Goal: Download file/media

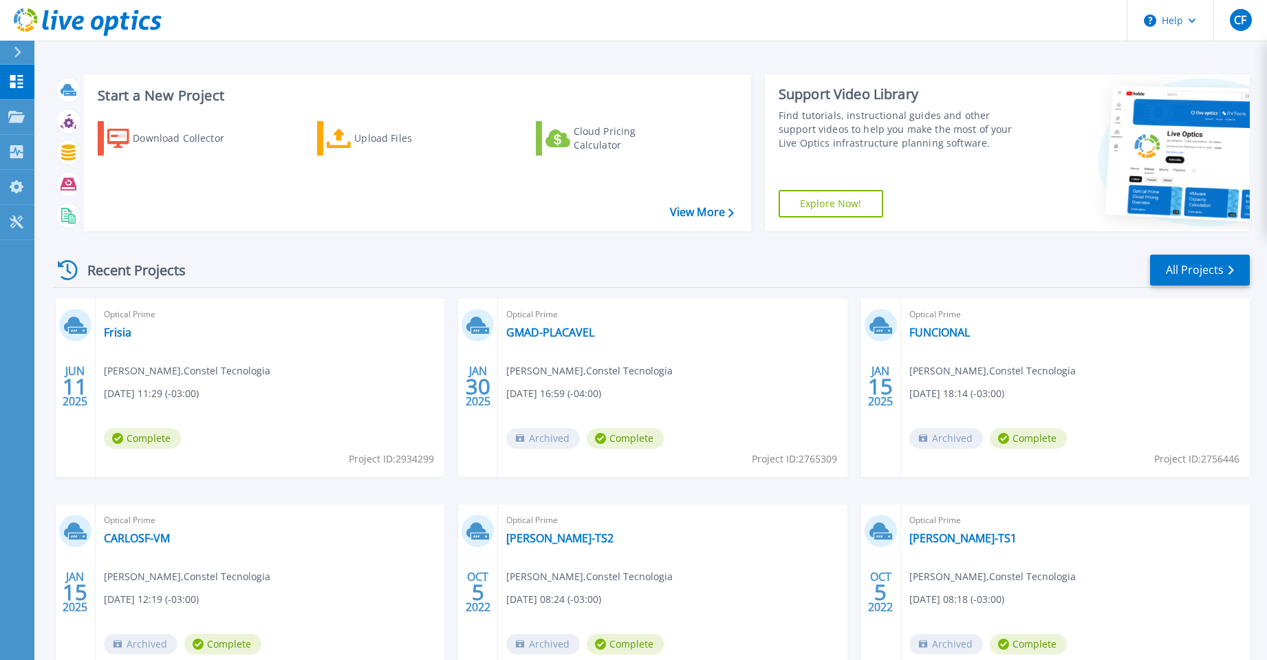
click at [241, 258] on div "Recent Projects All Projects" at bounding box center [651, 270] width 1197 height 34
click at [14, 118] on icon at bounding box center [16, 117] width 17 height 12
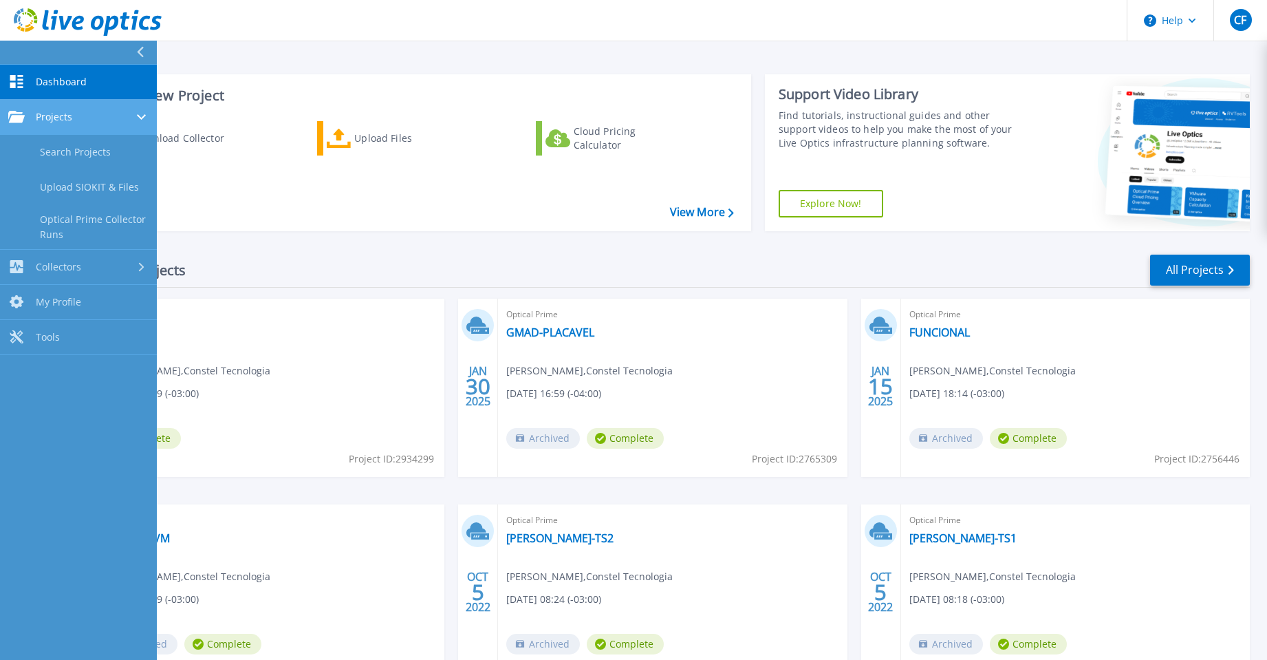
click at [63, 119] on span "Projects" at bounding box center [54, 117] width 36 height 12
click at [78, 122] on div "Projects" at bounding box center [78, 117] width 140 height 12
click at [820, 258] on div "Recent Projects All Projects" at bounding box center [651, 270] width 1197 height 34
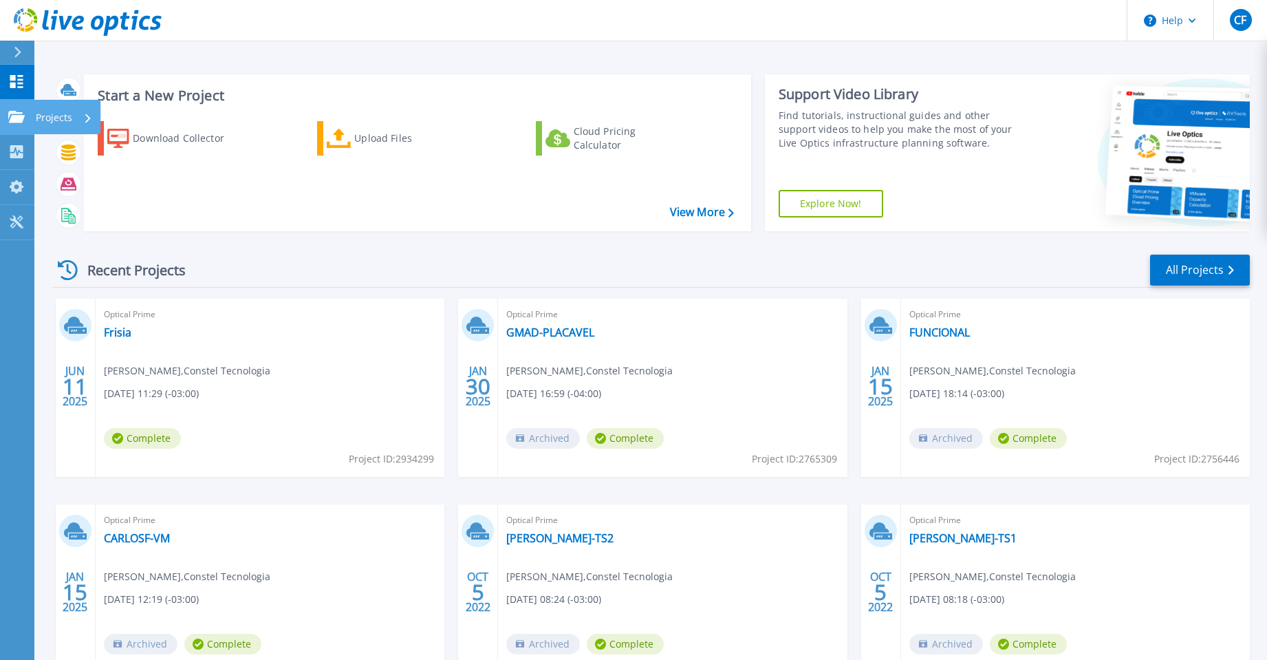
click at [56, 120] on p "Projects" at bounding box center [54, 118] width 36 height 36
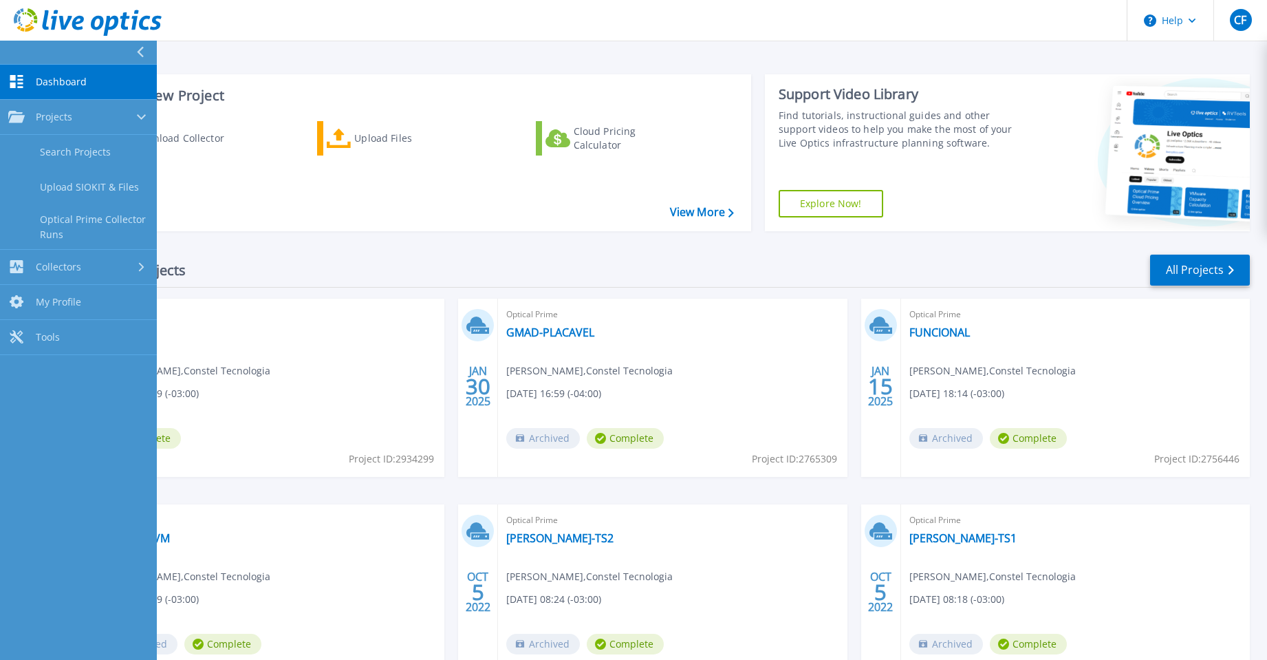
click at [310, 274] on div "Recent Projects All Projects" at bounding box center [651, 270] width 1197 height 34
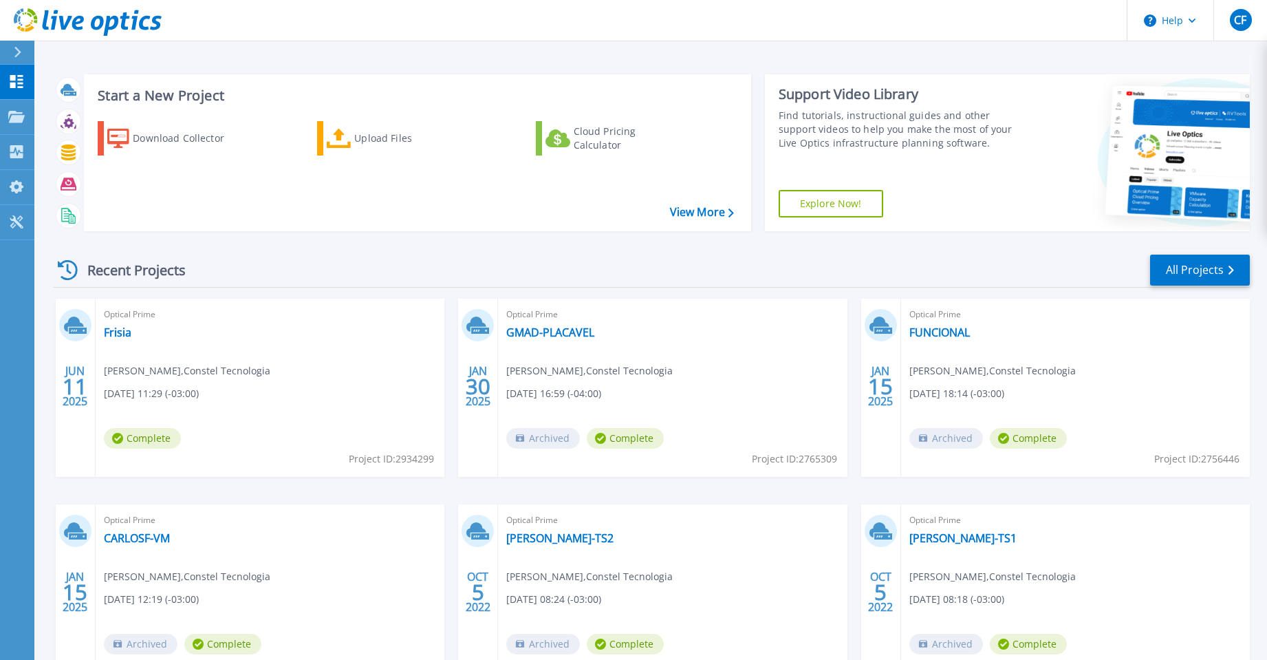
click at [10, 53] on button at bounding box center [17, 53] width 34 height 24
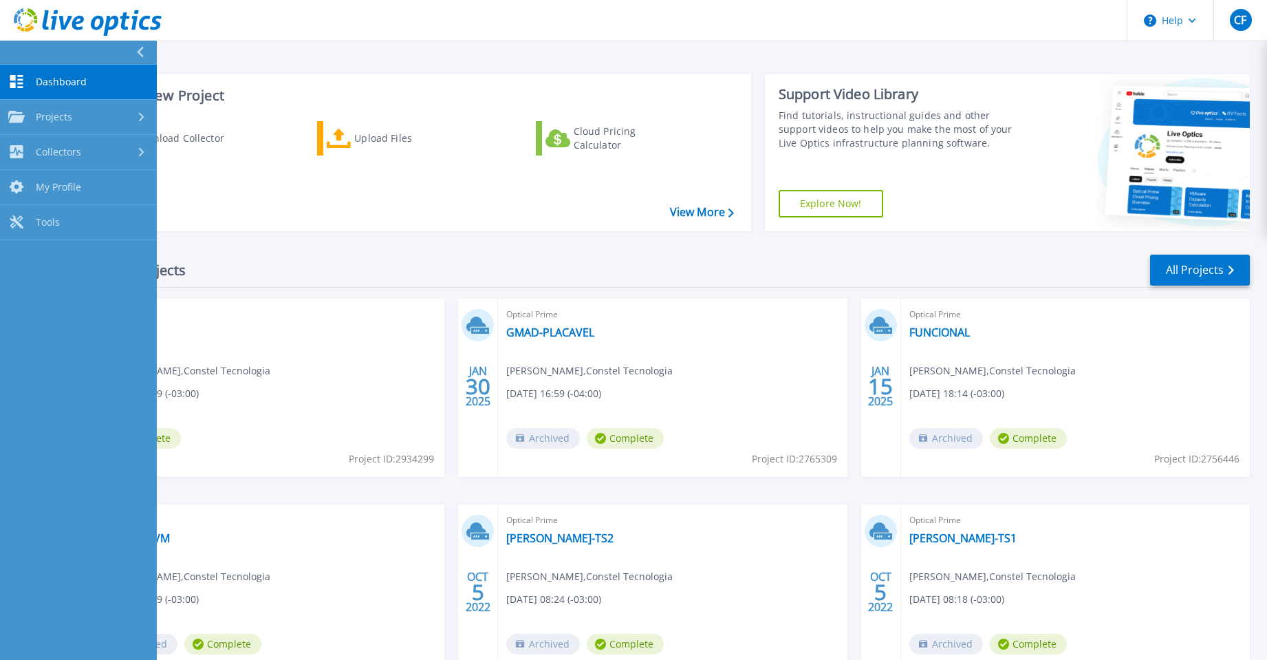
click at [78, 81] on span "Dashboard" at bounding box center [61, 82] width 51 height 12
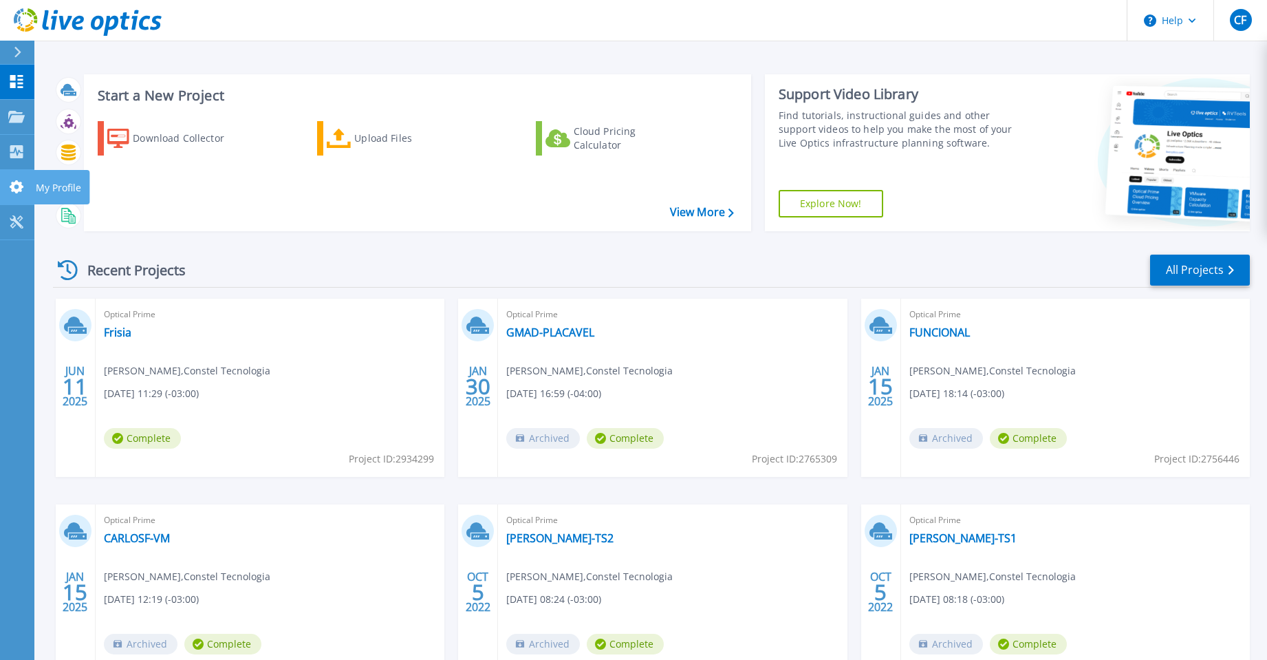
click at [19, 177] on link "My Profile My Profile" at bounding box center [17, 187] width 34 height 35
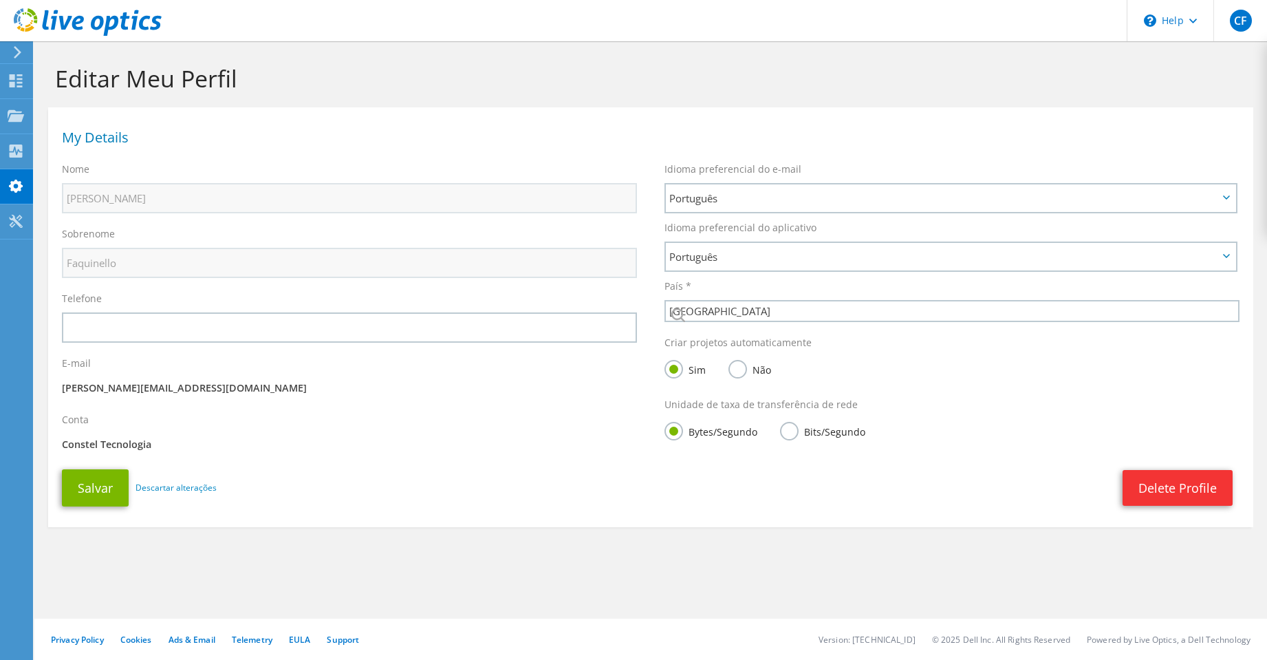
select select "30"
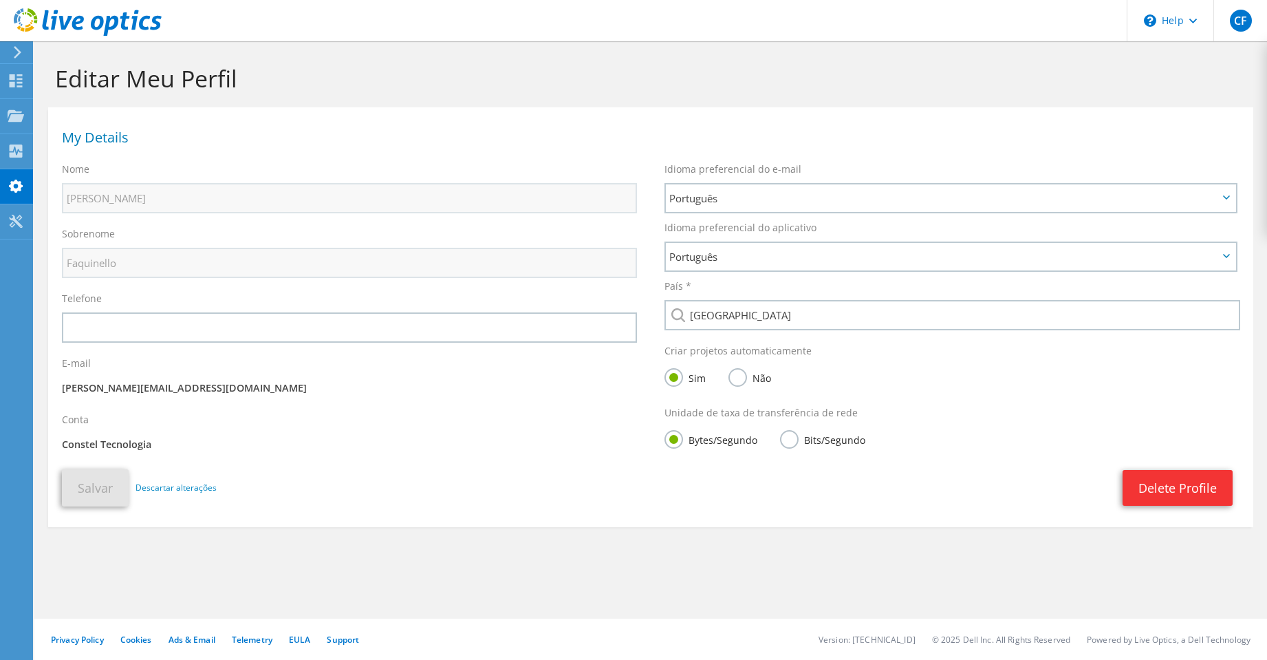
click at [19, 153] on use at bounding box center [16, 150] width 13 height 13
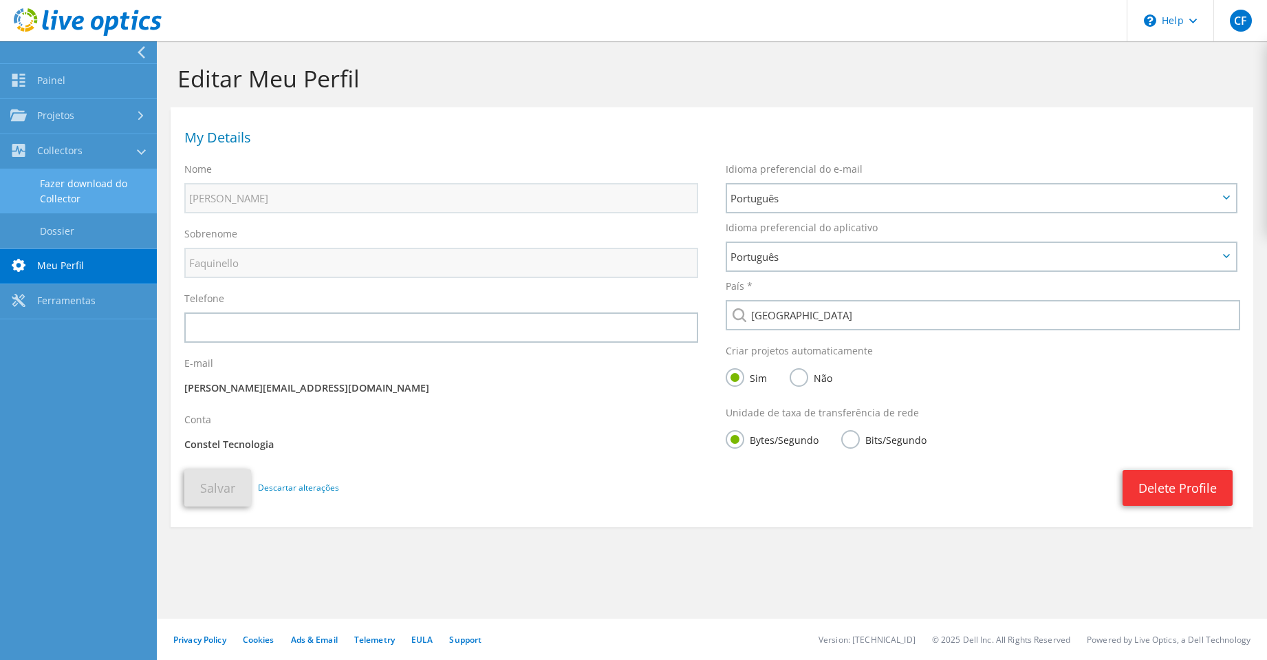
click at [92, 188] on link "Fazer download do Collector" at bounding box center [78, 191] width 157 height 44
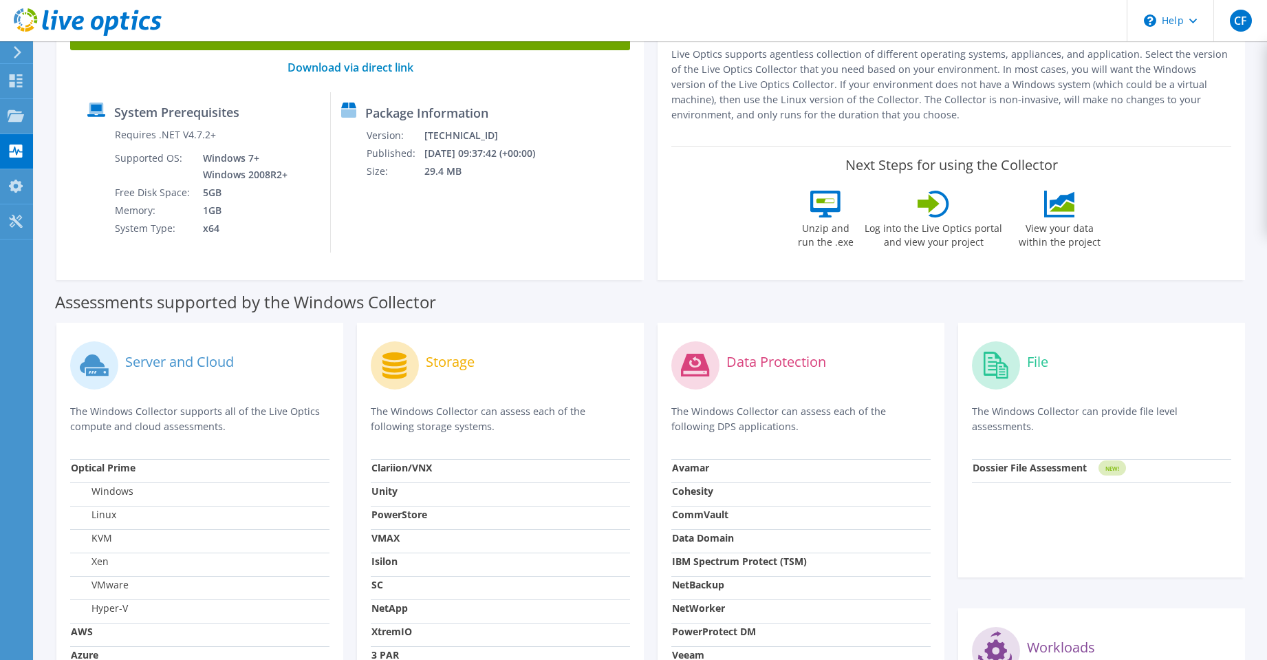
scroll to position [206, 0]
